Goal: Entertainment & Leisure: Consume media (video, audio)

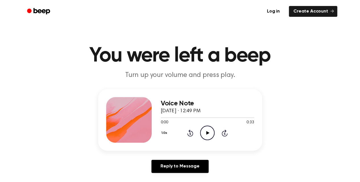
click at [209, 132] on icon "Play Audio" at bounding box center [207, 133] width 15 height 15
click at [206, 132] on icon "Play Audio" at bounding box center [207, 133] width 15 height 15
click at [214, 132] on icon "Play Audio" at bounding box center [207, 133] width 15 height 15
click at [209, 131] on icon "Play Audio" at bounding box center [207, 133] width 15 height 15
